Goal: Navigation & Orientation: Find specific page/section

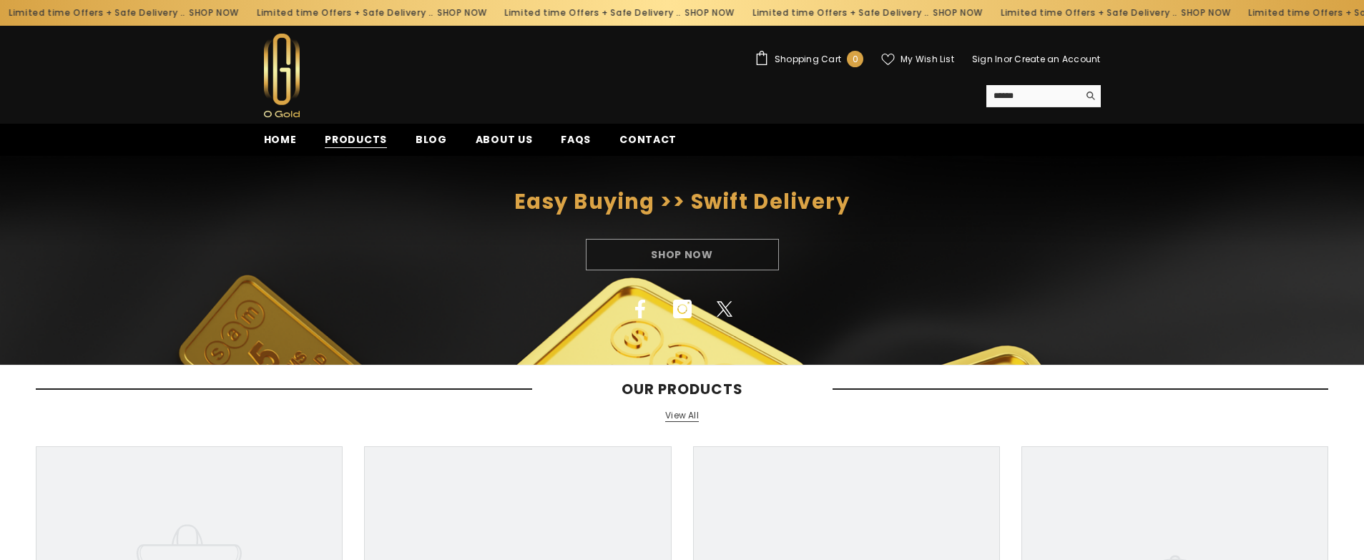
click at [355, 138] on span "Products" at bounding box center [356, 139] width 62 height 15
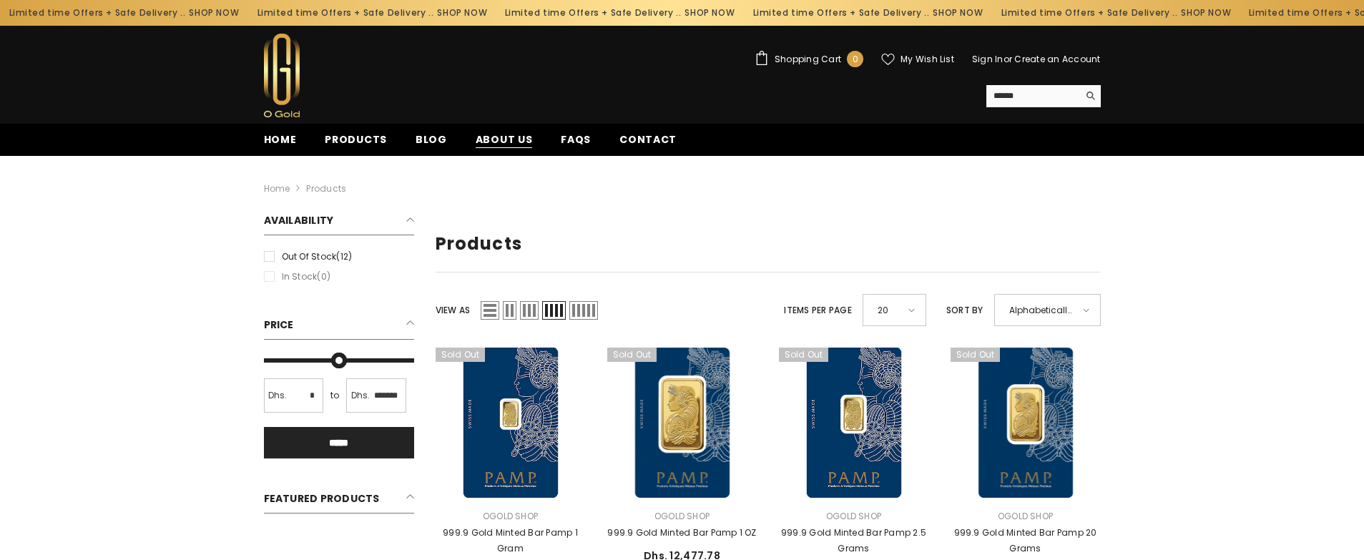
click at [476, 141] on span "About us" at bounding box center [504, 139] width 57 height 15
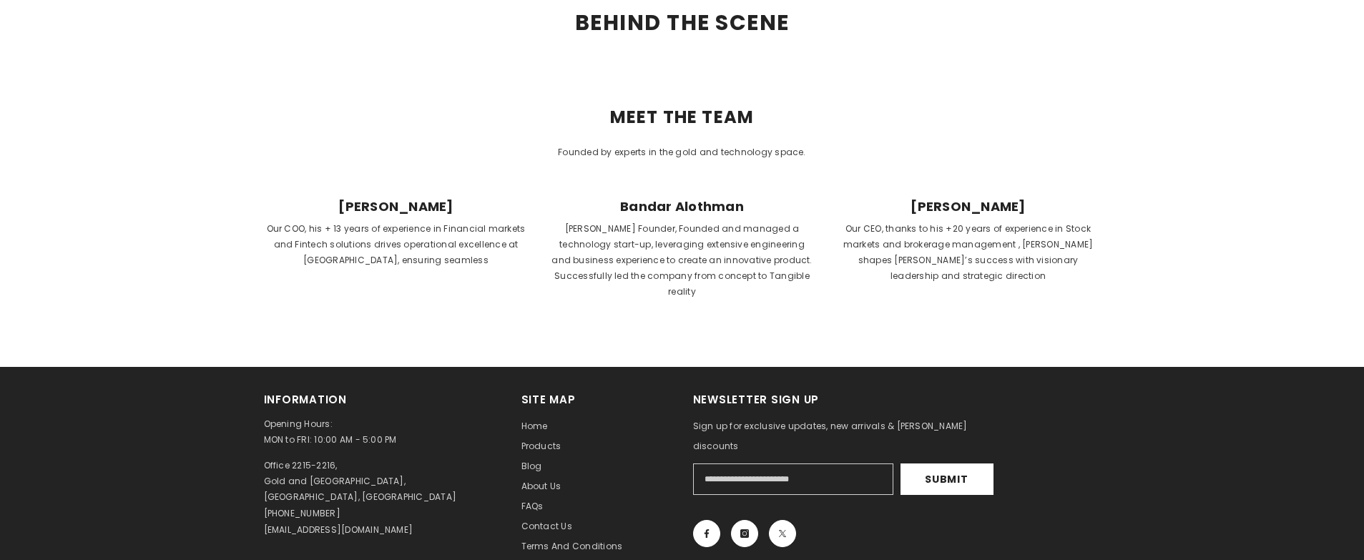
scroll to position [517, 0]
